Goal: Task Accomplishment & Management: Manage account settings

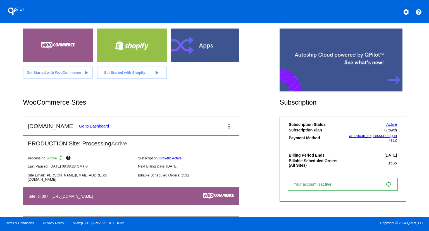
scroll to position [118, 0]
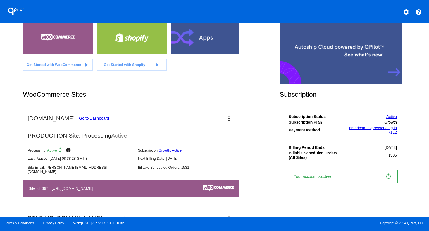
click at [86, 117] on link "Go to Dashboard" at bounding box center [94, 118] width 30 height 4
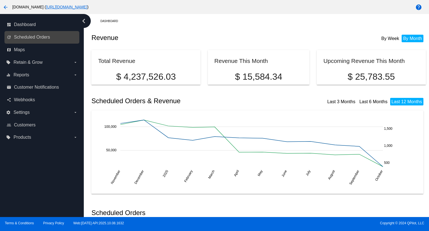
click at [42, 34] on link "update Scheduled Orders" at bounding box center [42, 37] width 71 height 9
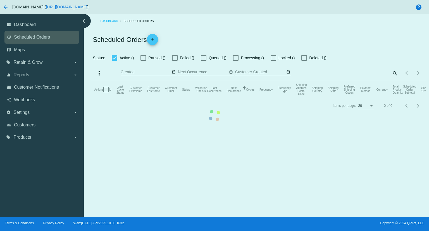
checkbox input "true"
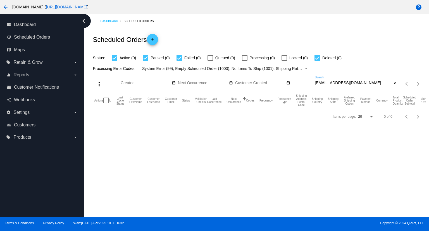
click at [367, 83] on input "[EMAIL_ADDRESS][DOMAIN_NAME]" at bounding box center [353, 83] width 77 height 4
paste input "[PERSON_NAME][EMAIL_ADDRESS][PERSON_NAME][DOMAIN_NAME]"
type input "[PERSON_NAME][EMAIL_ADDRESS][PERSON_NAME][DOMAIN_NAME]"
